Goal: Task Accomplishment & Management: Manage account settings

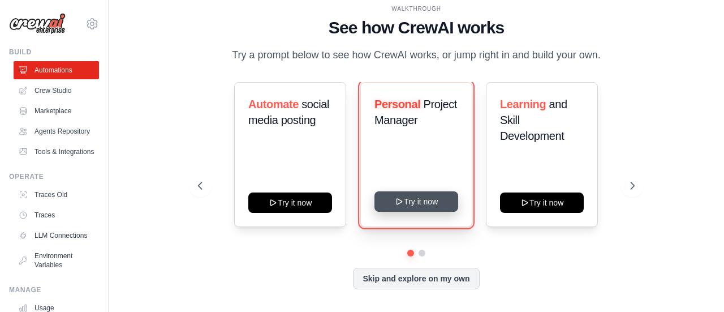
click at [429, 206] on button "Try it now" at bounding box center [417, 201] width 84 height 20
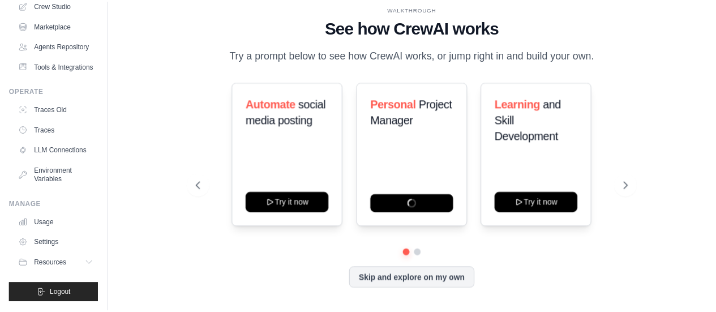
scroll to position [112, 0]
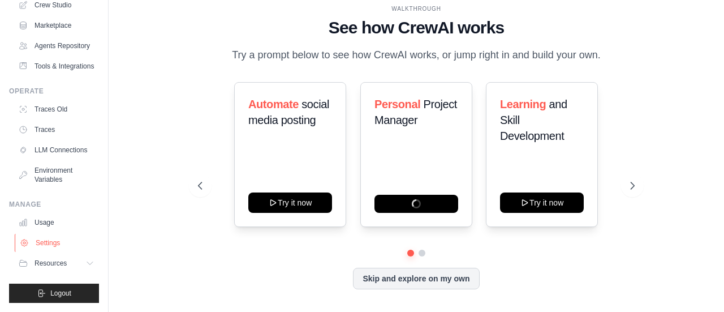
click at [63, 241] on link "Settings" at bounding box center [57, 243] width 85 height 18
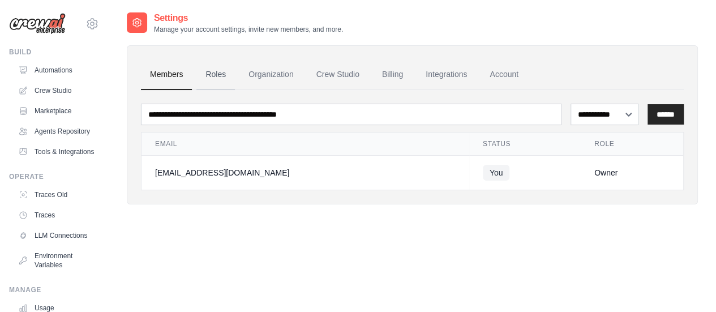
click at [218, 75] on link "Roles" at bounding box center [215, 74] width 38 height 31
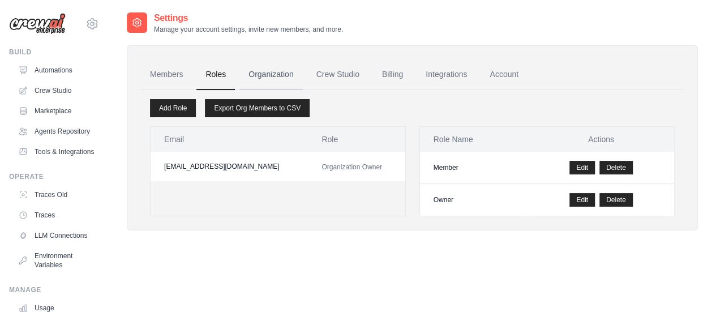
click at [268, 75] on link "Organization" at bounding box center [270, 74] width 63 height 31
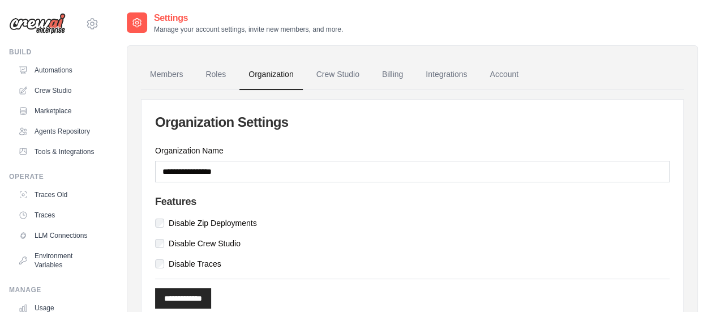
scroll to position [52, 0]
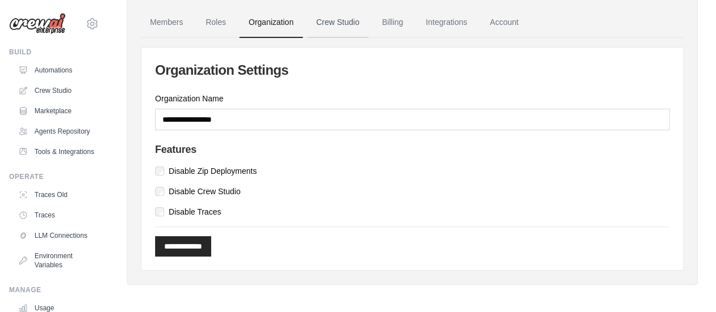
click at [344, 20] on link "Crew Studio" at bounding box center [337, 22] width 61 height 31
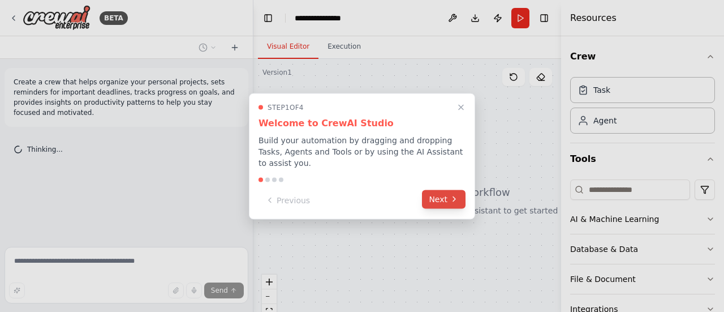
click at [452, 196] on icon at bounding box center [454, 199] width 9 height 9
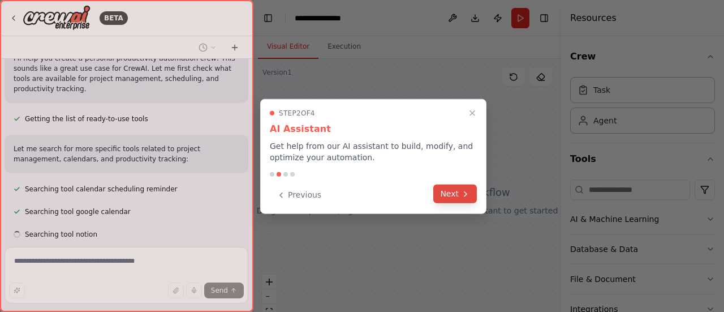
scroll to position [130, 0]
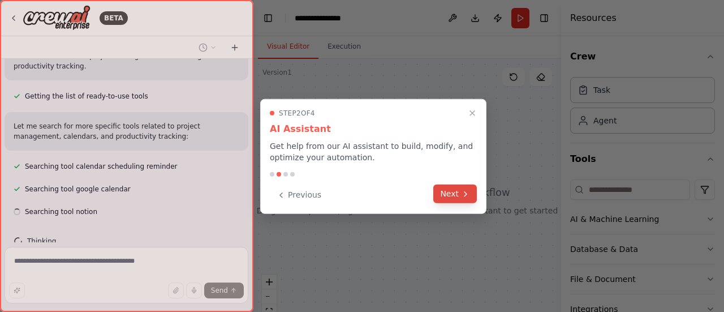
click at [450, 192] on button "Next" at bounding box center [456, 193] width 44 height 19
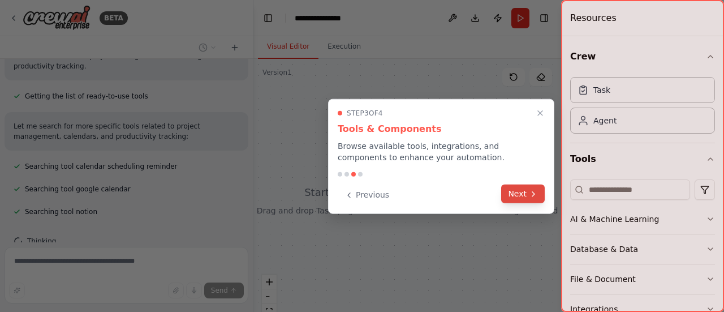
click at [527, 195] on button "Next" at bounding box center [523, 193] width 44 height 19
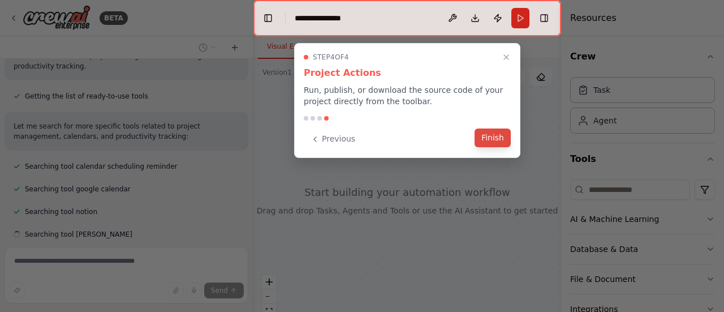
scroll to position [153, 0]
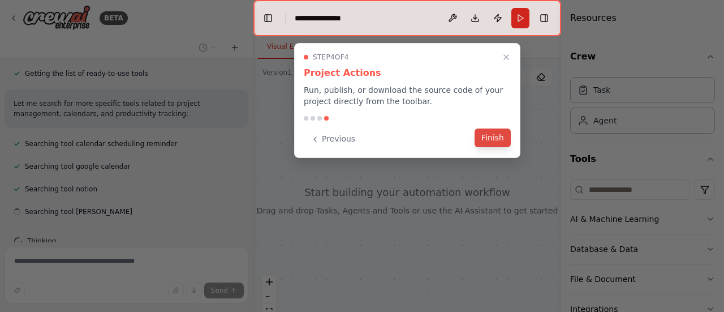
click at [495, 140] on button "Finish" at bounding box center [493, 137] width 36 height 19
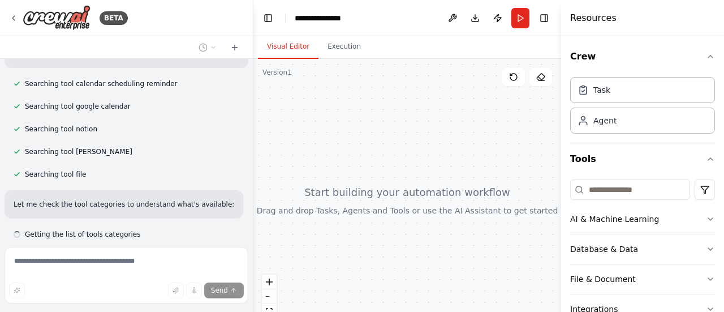
scroll to position [235, 0]
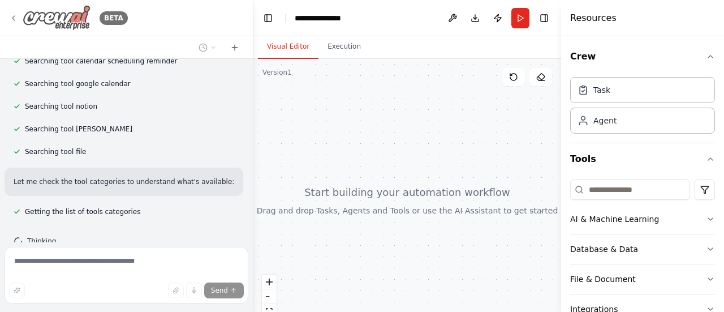
click at [11, 16] on icon at bounding box center [13, 18] width 9 height 9
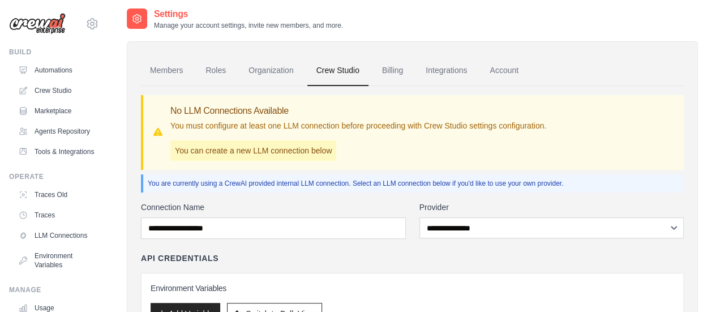
scroll to position [2, 0]
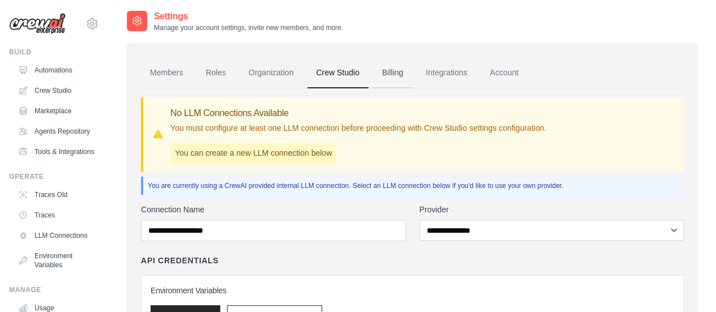
click at [383, 66] on link "Billing" at bounding box center [392, 73] width 39 height 31
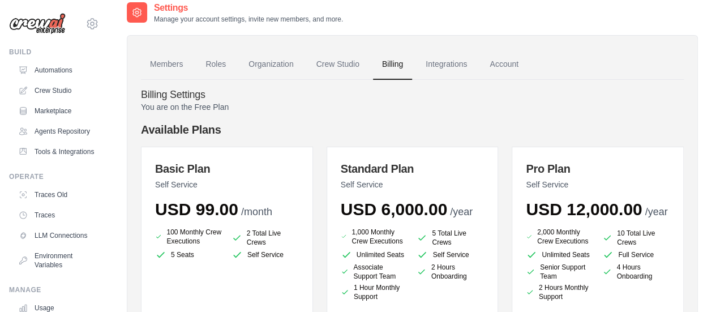
scroll to position [12, 0]
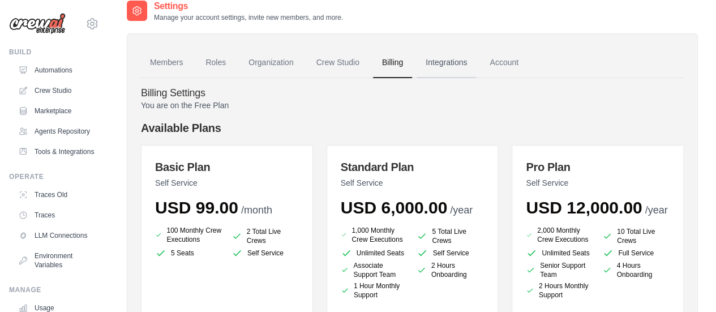
click at [431, 60] on link "Integrations" at bounding box center [446, 63] width 59 height 31
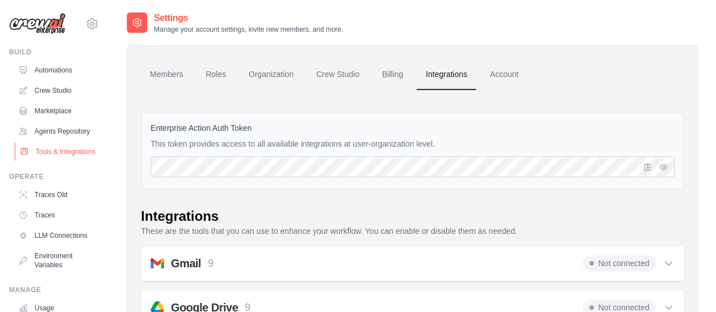
click at [57, 161] on link "Tools & Integrations" at bounding box center [57, 152] width 85 height 18
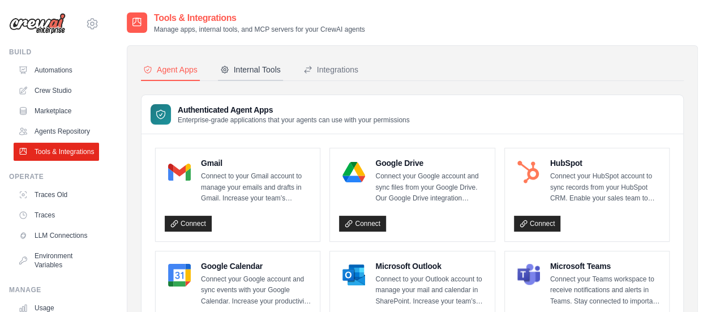
click at [262, 63] on button "Internal Tools" at bounding box center [250, 70] width 65 height 22
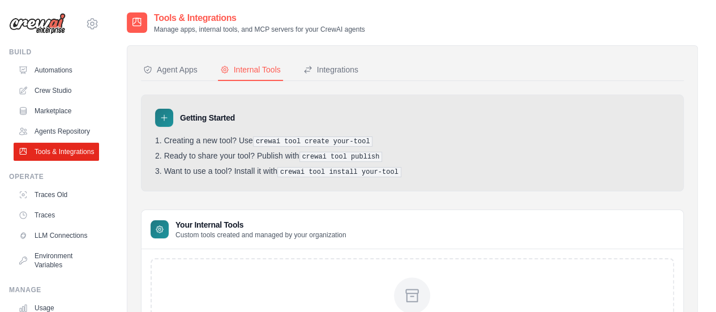
scroll to position [118, 0]
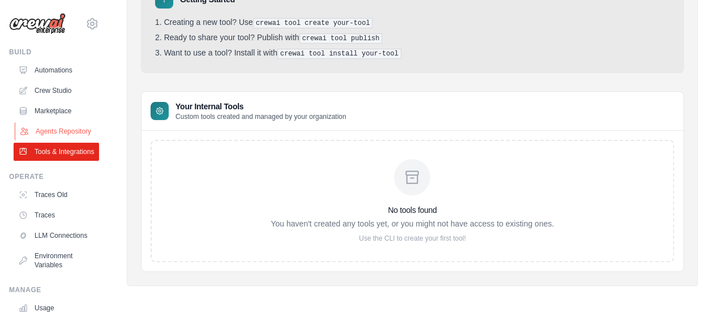
click at [55, 140] on link "Agents Repository" at bounding box center [57, 131] width 85 height 18
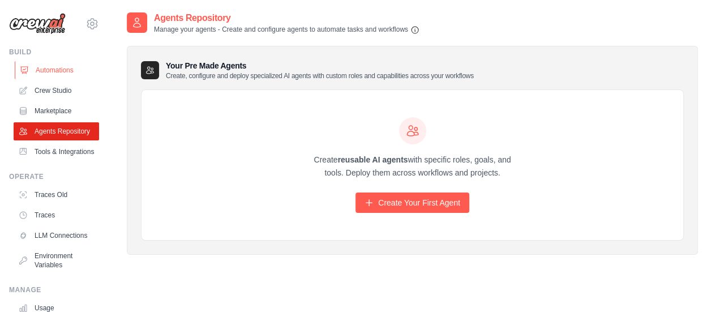
click at [61, 73] on link "Automations" at bounding box center [57, 70] width 85 height 18
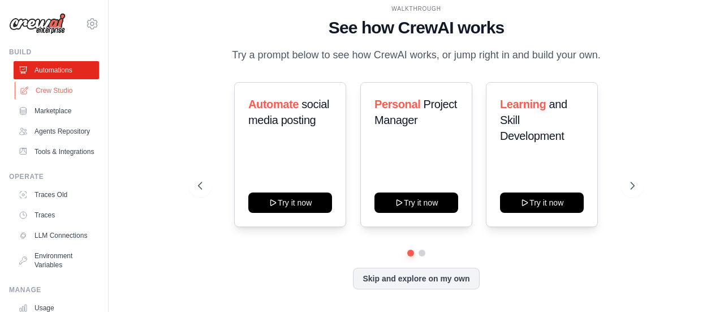
click at [63, 88] on link "Crew Studio" at bounding box center [57, 90] width 85 height 18
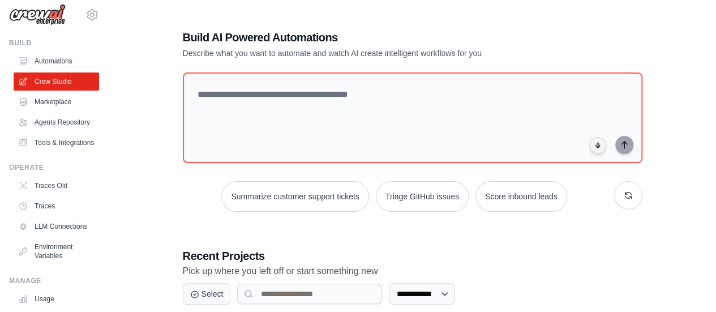
scroll to position [7, 0]
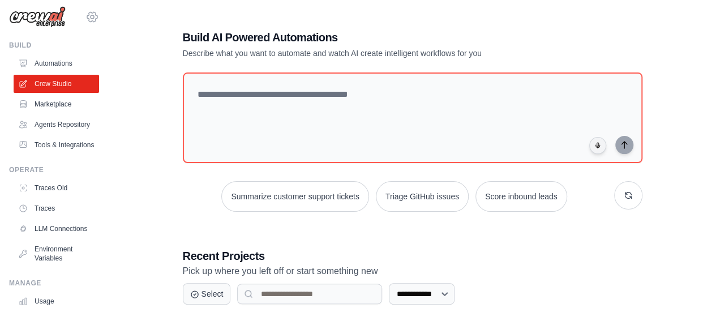
click at [91, 15] on icon at bounding box center [92, 16] width 3 height 3
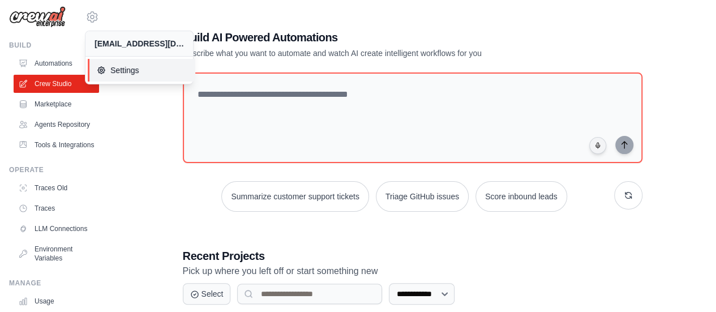
click at [107, 66] on span "Settings" at bounding box center [141, 70] width 89 height 11
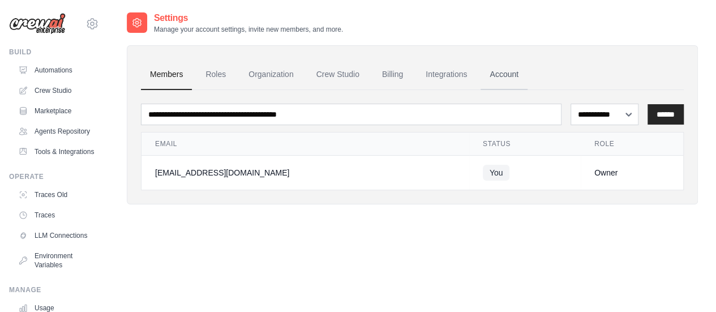
click at [505, 71] on link "Account" at bounding box center [503, 74] width 47 height 31
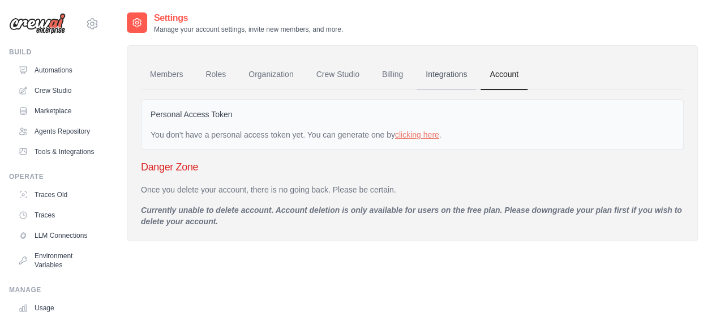
click at [447, 72] on link "Integrations" at bounding box center [446, 74] width 59 height 31
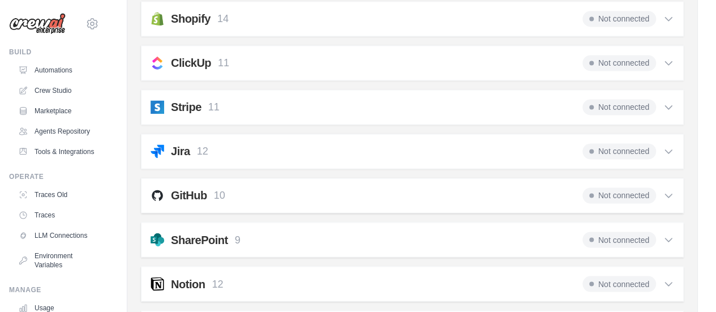
scroll to position [968, 0]
